Goal: Navigation & Orientation: Find specific page/section

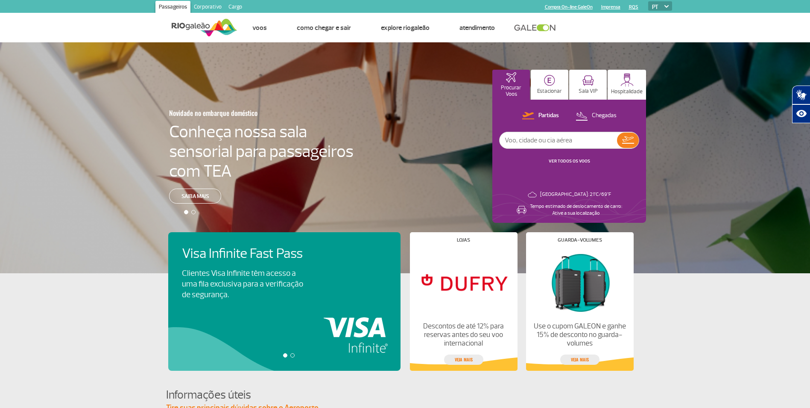
click at [210, 3] on link "Corporativo" at bounding box center [208, 8] width 35 height 14
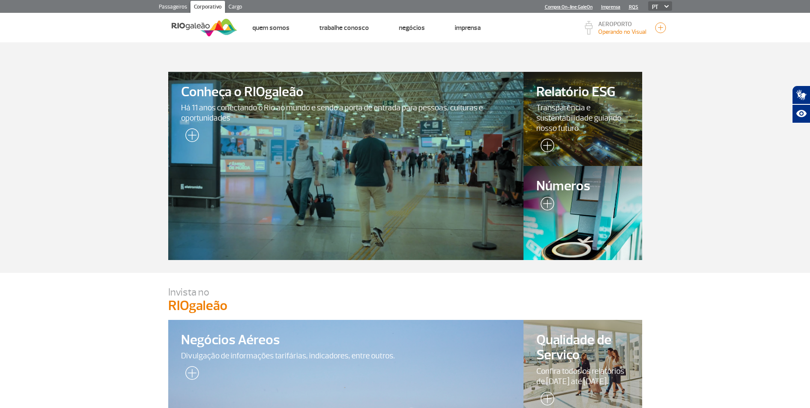
click at [177, 1] on link "Passageiros" at bounding box center [173, 8] width 35 height 14
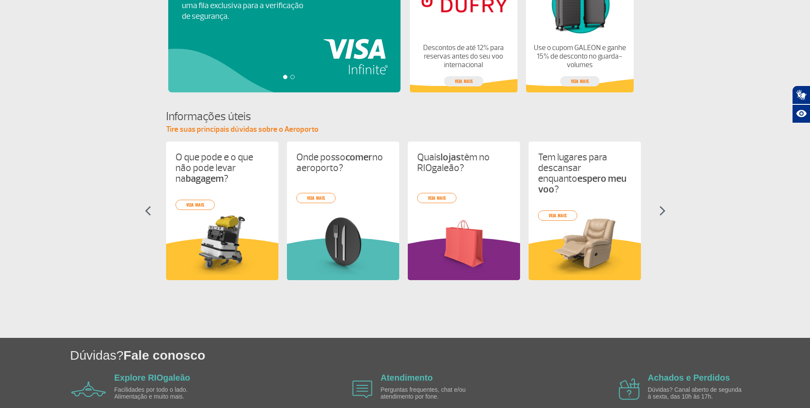
scroll to position [150, 0]
